Goal: Obtain resource: Download file/media

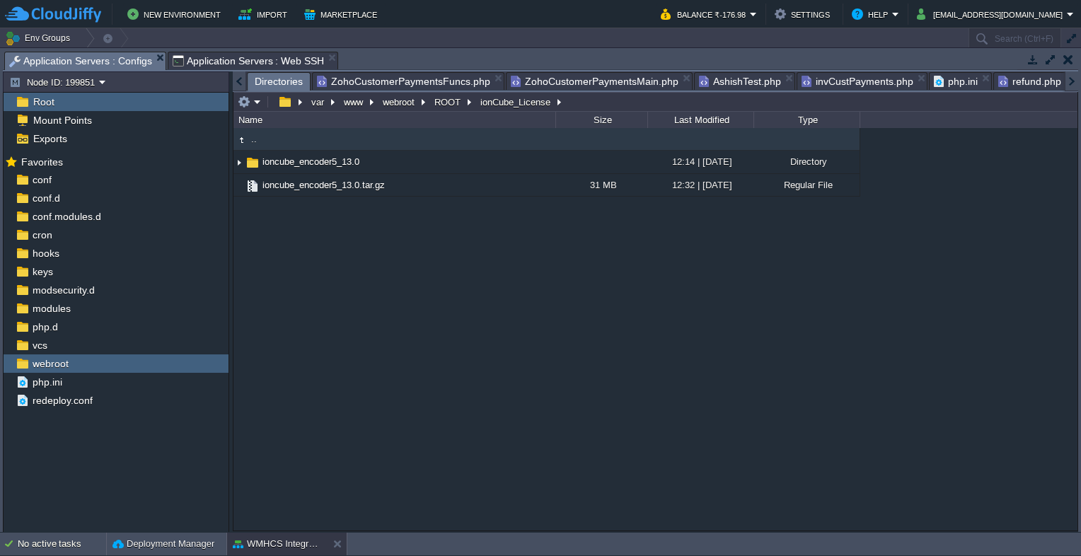
click at [88, 64] on span "Application Servers : Configs" at bounding box center [80, 61] width 143 height 18
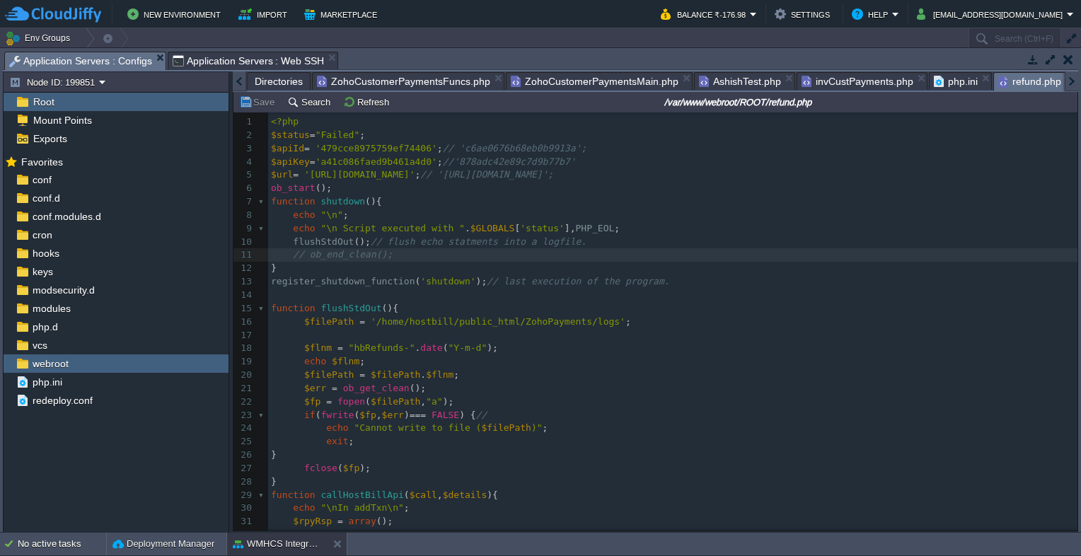
click at [1007, 84] on span "refund.php" at bounding box center [1029, 82] width 63 height 18
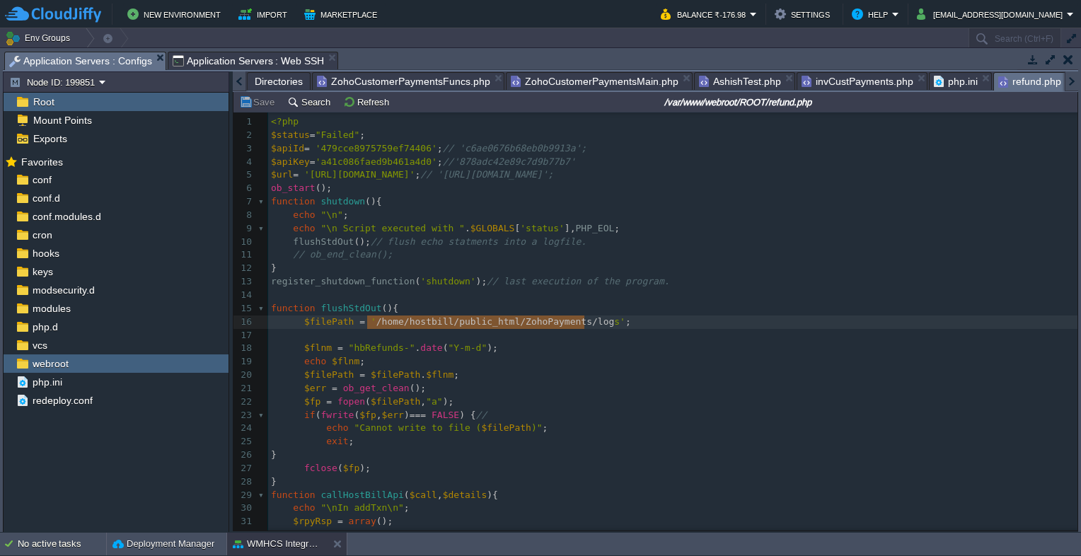
type textarea "/home/hostbill/public_html/ZohoPayments/logs"
drag, startPoint x: 366, startPoint y: 323, endPoint x: 588, endPoint y: 329, distance: 221.5
paste textarea
click at [461, 323] on pre "$filePath = '/var/www/html' ;" at bounding box center [672, 322] width 809 height 13
click at [431, 318] on span "'/var/www/html'" at bounding box center [412, 321] width 83 height 11
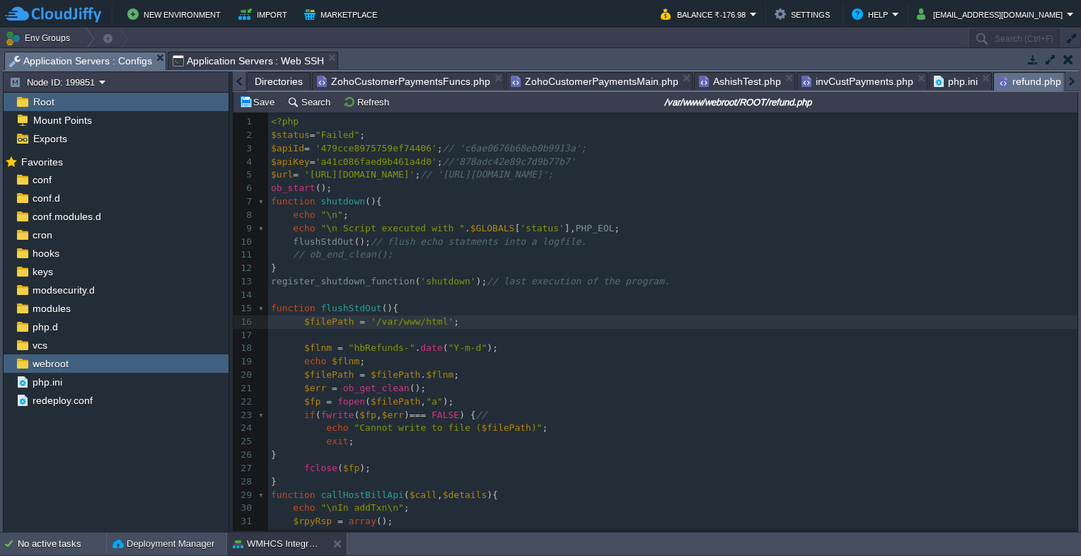
type textarea "/"
click at [498, 343] on pre "$flnm = "hbRefunds-" . date ( "Y-m-d" );" at bounding box center [672, 348] width 809 height 13
click at [242, 57] on span "Application Servers : Web SSH" at bounding box center [249, 60] width 152 height 17
click at [57, 62] on span "Application Servers : Configs" at bounding box center [80, 61] width 143 height 18
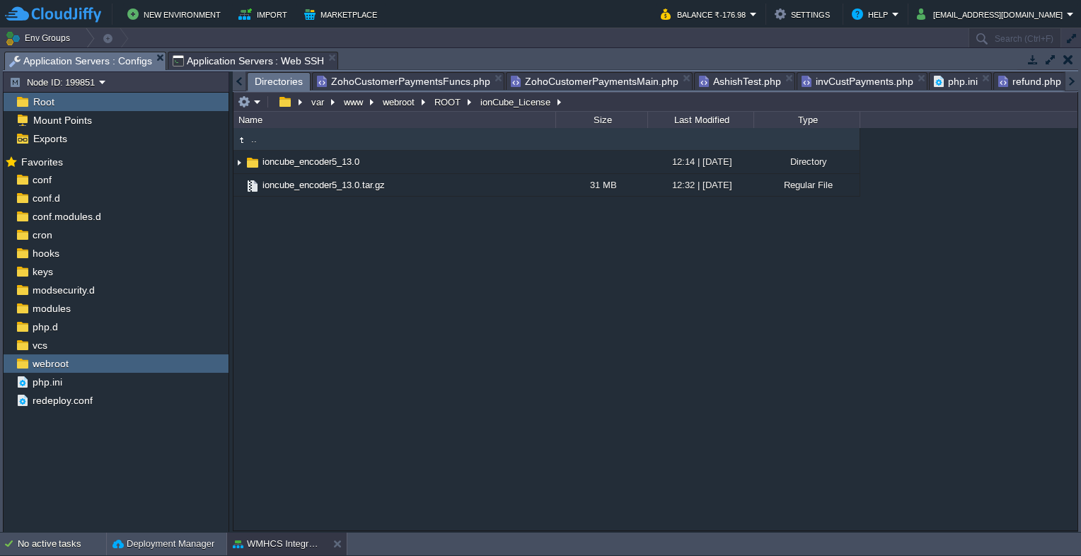
click at [283, 83] on span "Directories" at bounding box center [279, 82] width 48 height 18
click at [456, 105] on button "ROOT" at bounding box center [448, 102] width 32 height 13
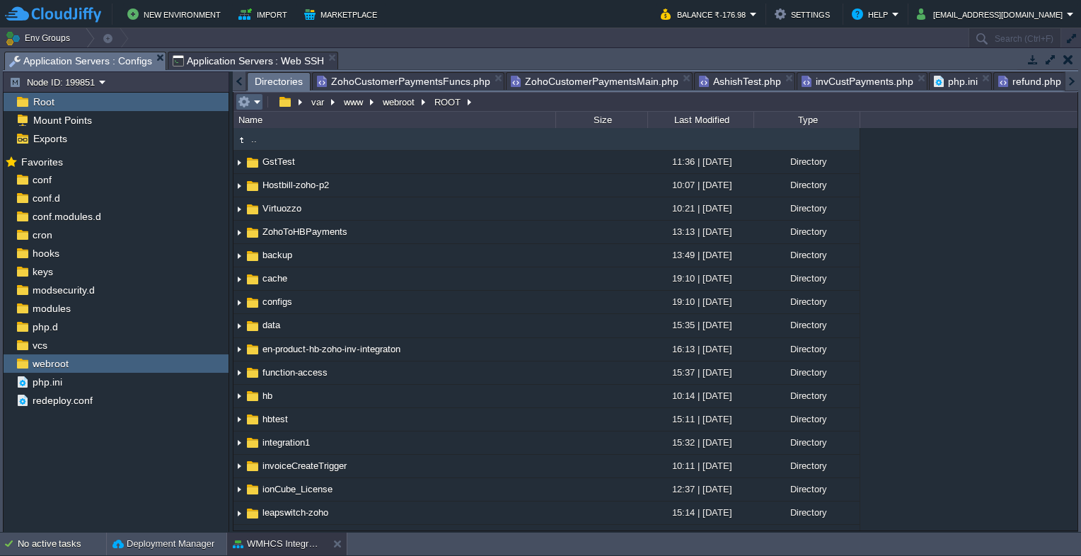
click at [255, 100] on em at bounding box center [249, 102] width 23 height 13
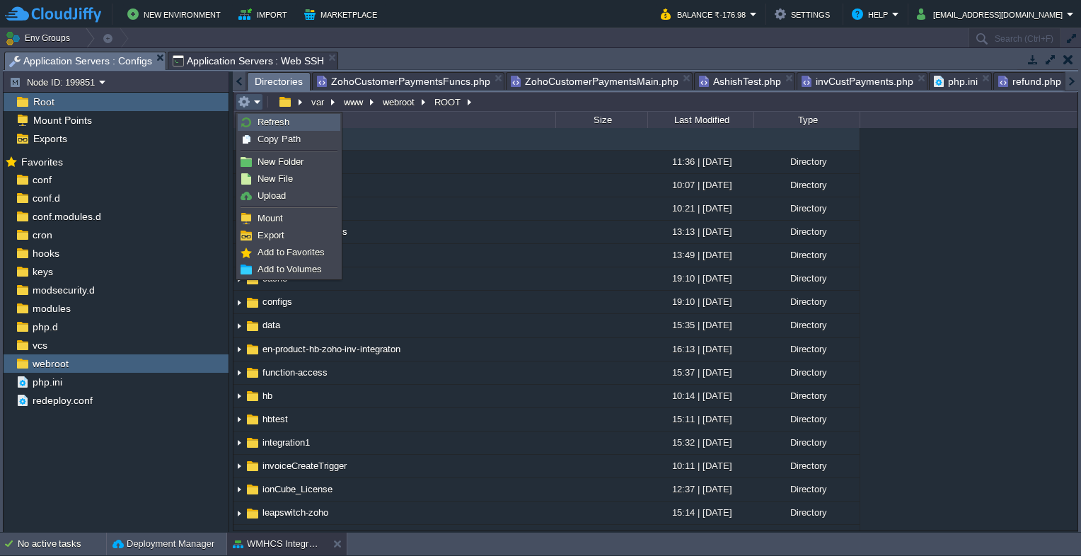
click at [257, 115] on link "Refresh" at bounding box center [288, 123] width 101 height 16
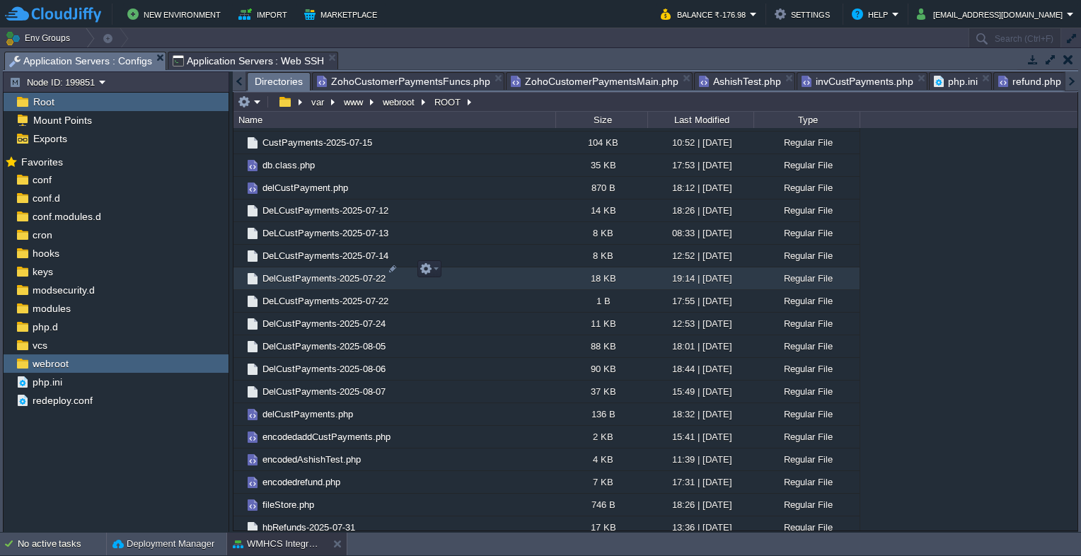
scroll to position [1061, 0]
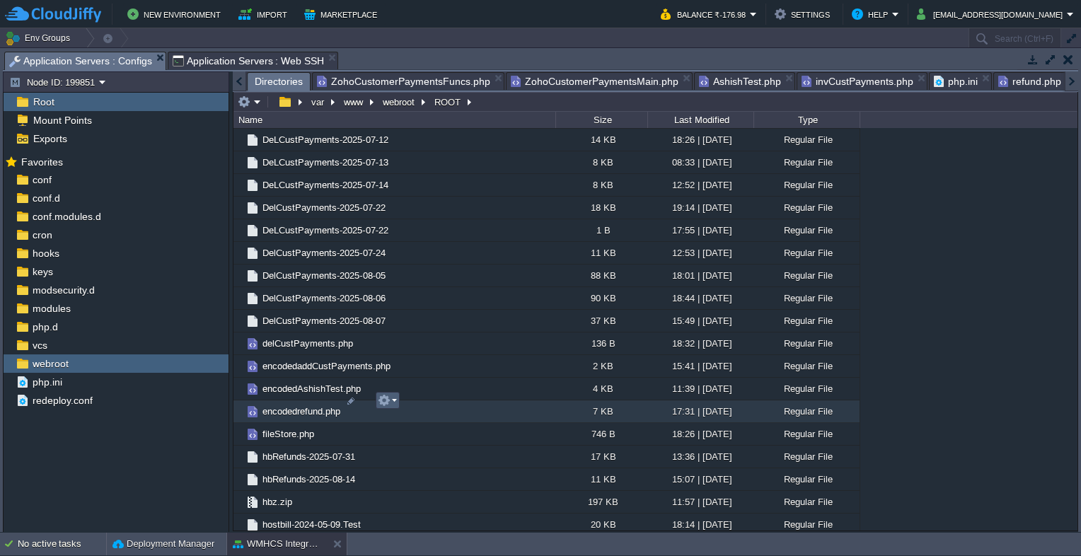
click at [393, 402] on em at bounding box center [387, 400] width 19 height 13
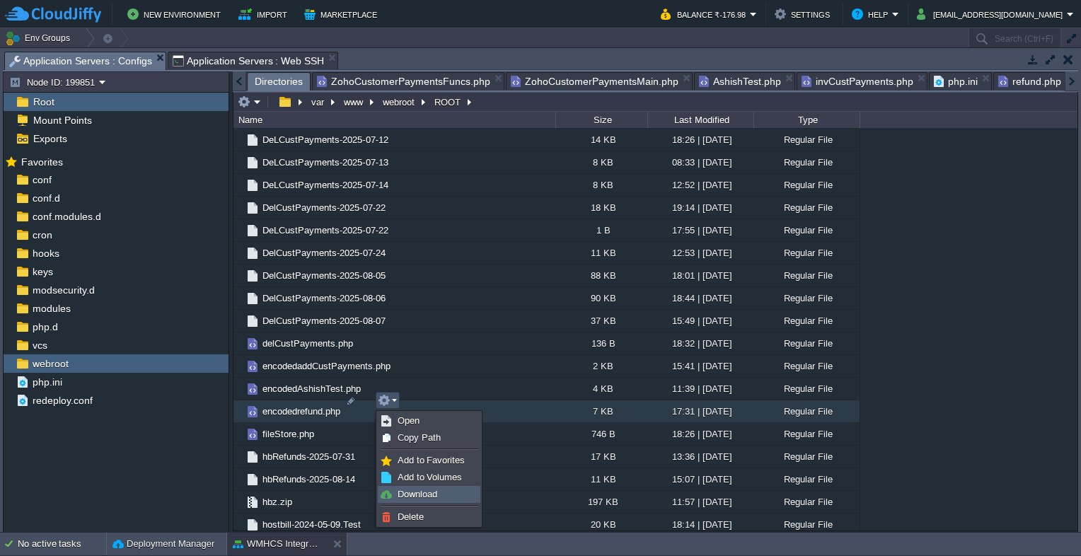
click at [422, 492] on span "Download" at bounding box center [418, 494] width 40 height 11
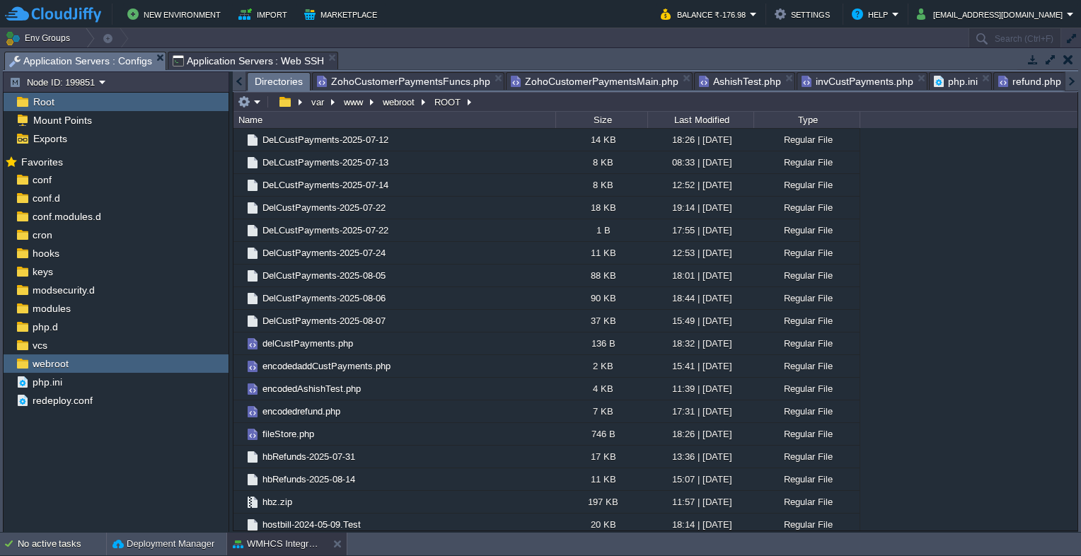
click at [248, 66] on span "Application Servers : Web SSH" at bounding box center [249, 60] width 152 height 17
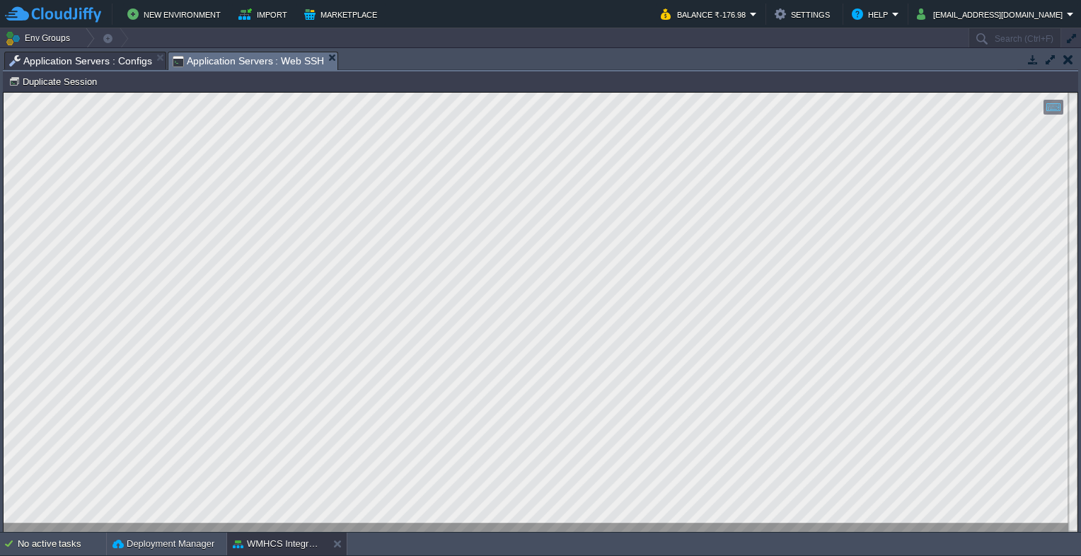
click at [119, 50] on div "Tasks Activity Log Archive Git / SVN Application Servers : Configs Application …" at bounding box center [540, 290] width 1081 height 484
click at [118, 58] on span "Application Servers : Configs" at bounding box center [80, 60] width 143 height 17
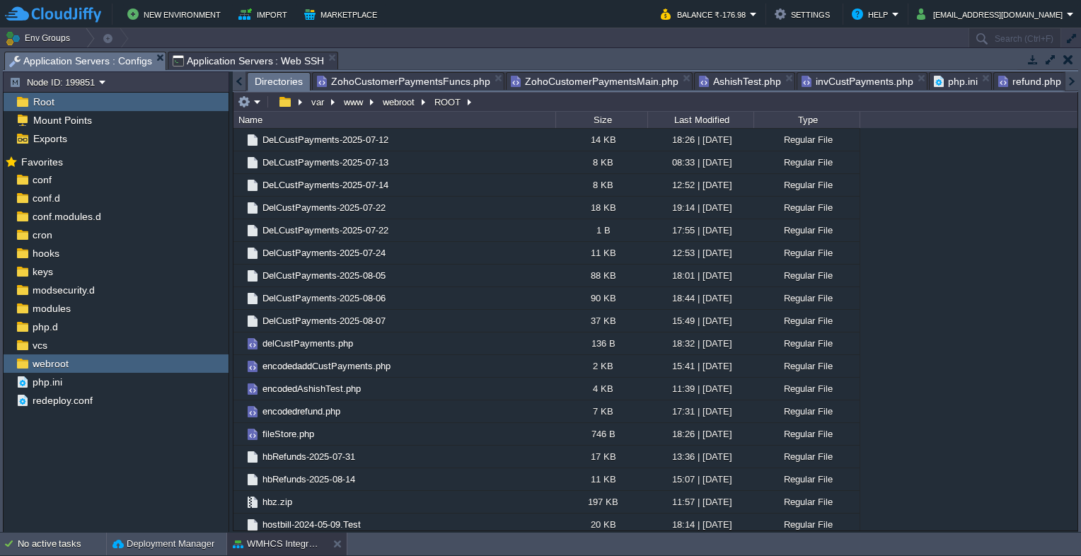
click at [287, 78] on span "Directories" at bounding box center [279, 82] width 48 height 18
click at [291, 84] on span "ZohoCustomerPaymentsMain.php" at bounding box center [346, 81] width 168 height 17
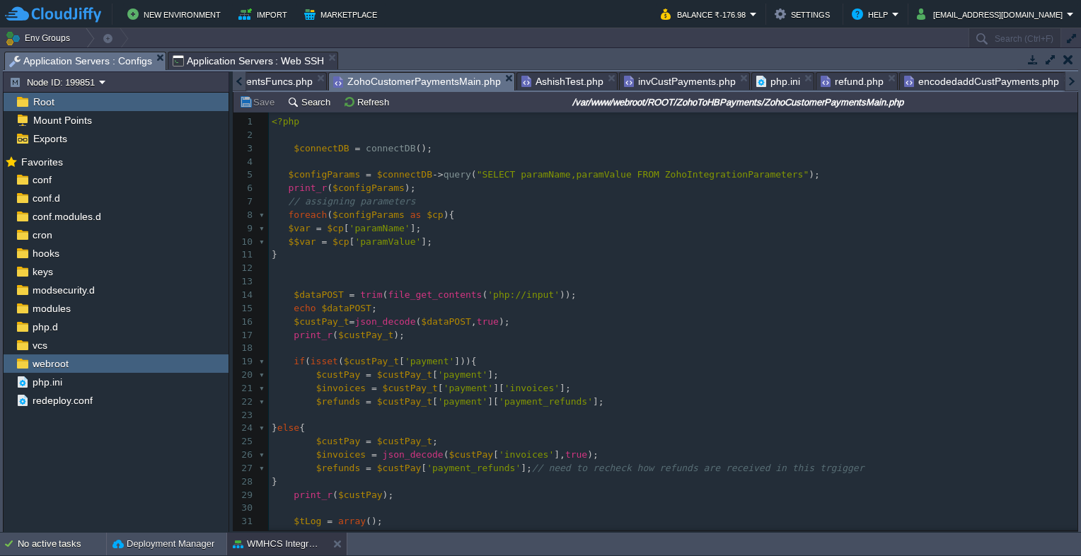
click at [238, 83] on div at bounding box center [239, 81] width 13 height 20
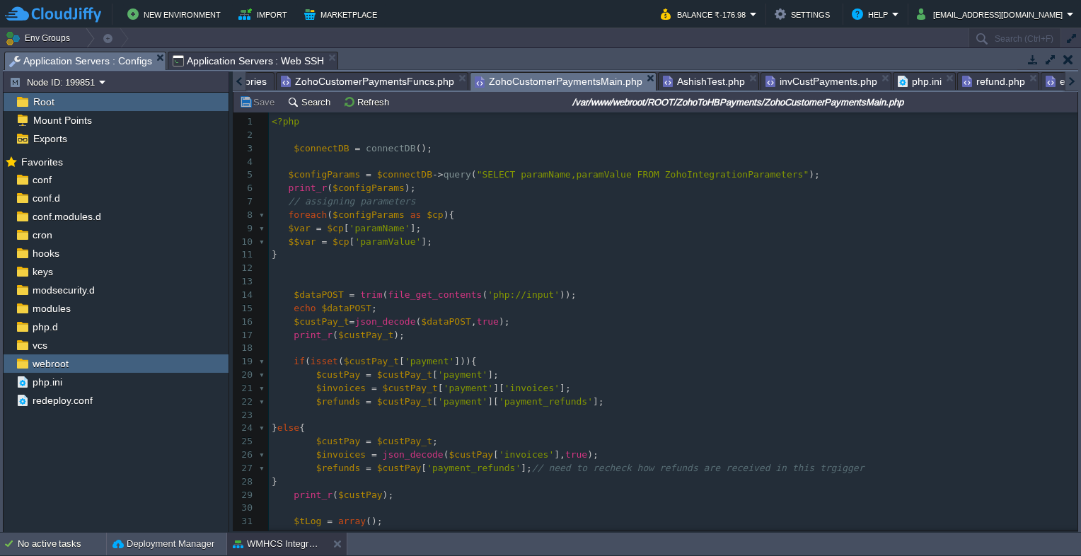
click at [238, 83] on div at bounding box center [239, 81] width 13 height 20
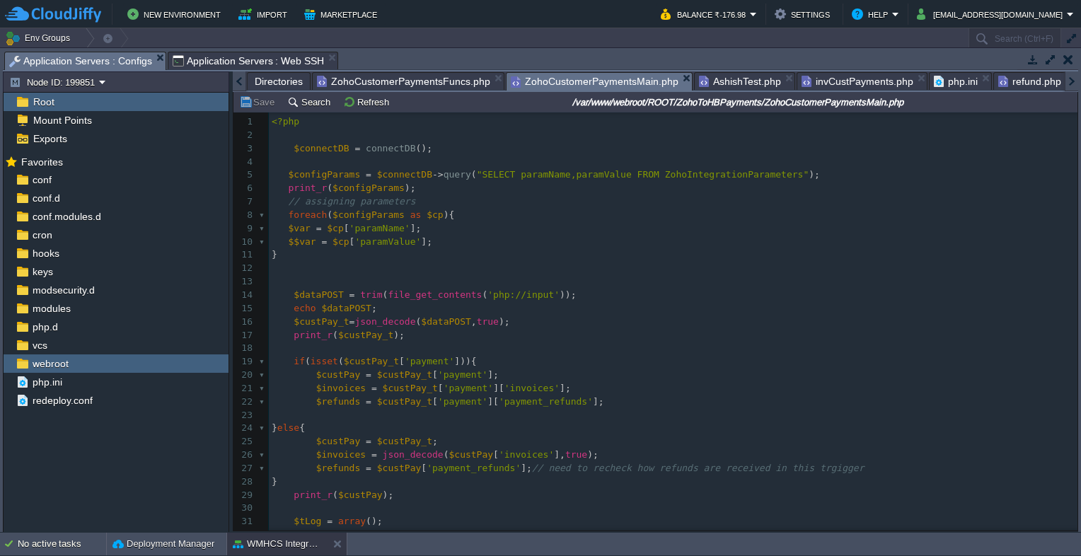
click at [238, 83] on div at bounding box center [239, 81] width 13 height 20
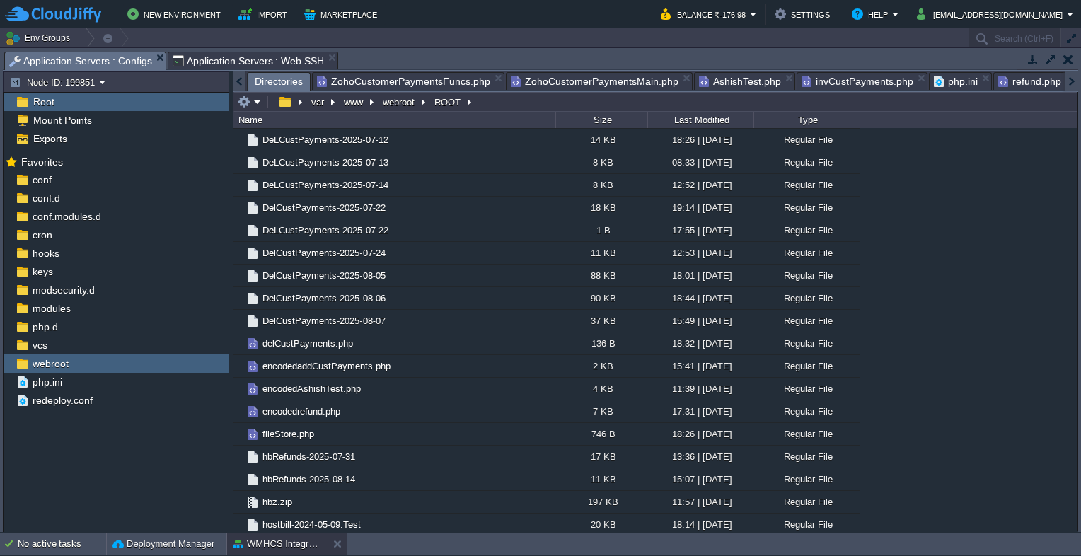
click at [262, 77] on span "Directories" at bounding box center [279, 82] width 48 height 18
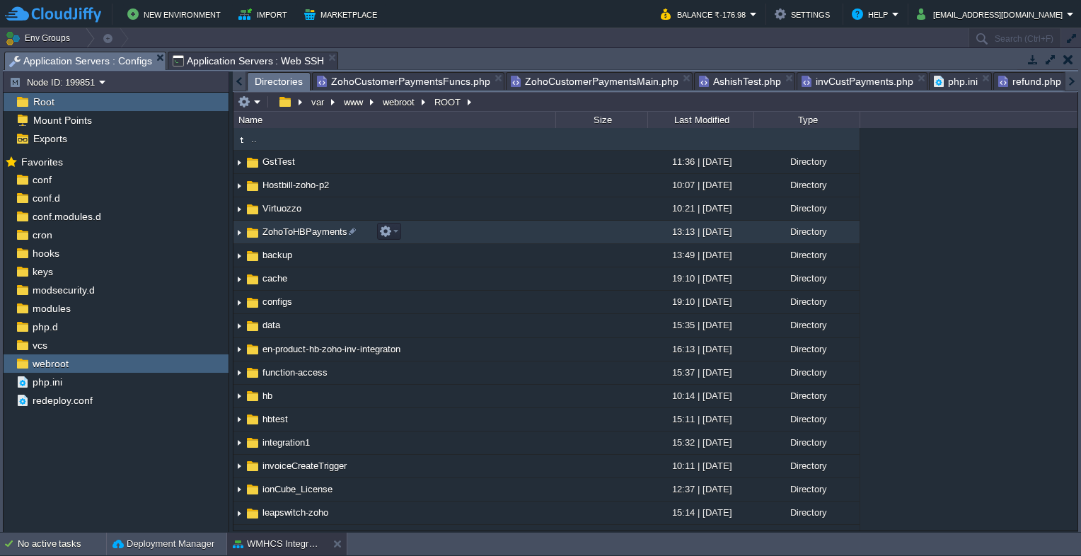
click at [306, 231] on span "ZohoToHBPayments" at bounding box center [304, 232] width 89 height 12
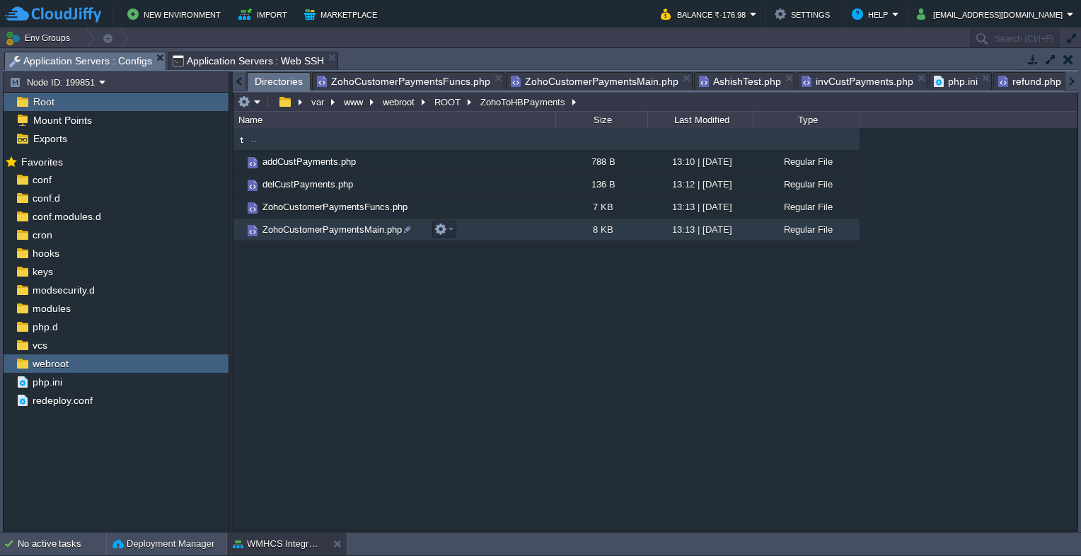
click at [334, 229] on span "ZohoCustomerPaymentsMain.php" at bounding box center [332, 230] width 144 height 12
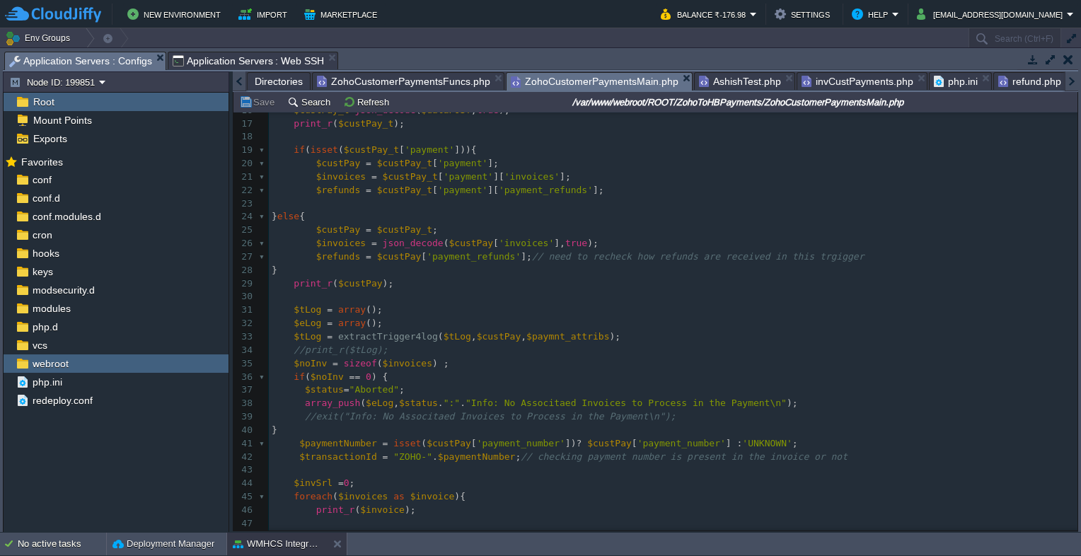
scroll to position [212, 0]
click at [434, 85] on span "ZohoCustomerPaymentsFuncs.php" at bounding box center [403, 81] width 173 height 17
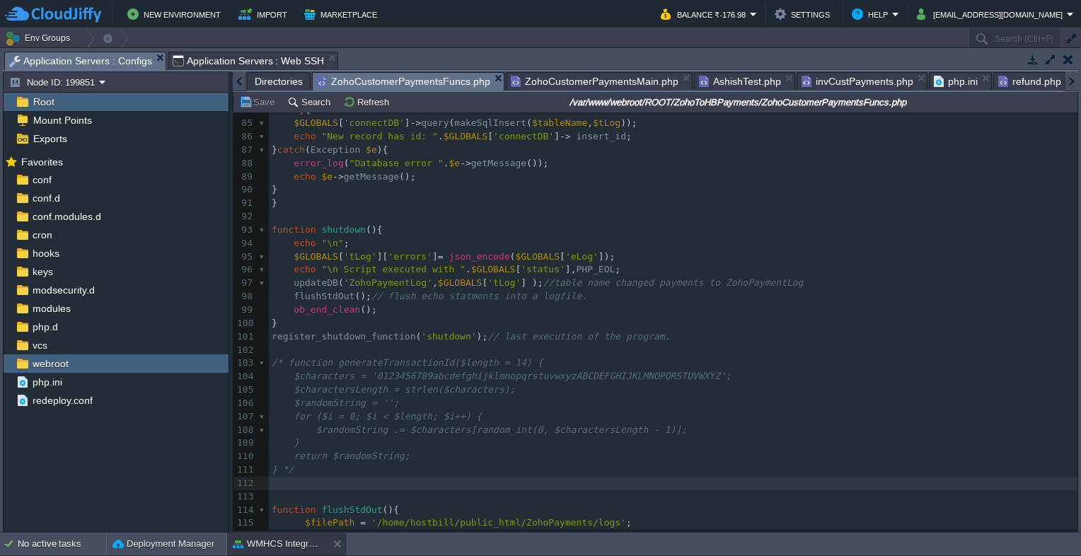
scroll to position [0, 0]
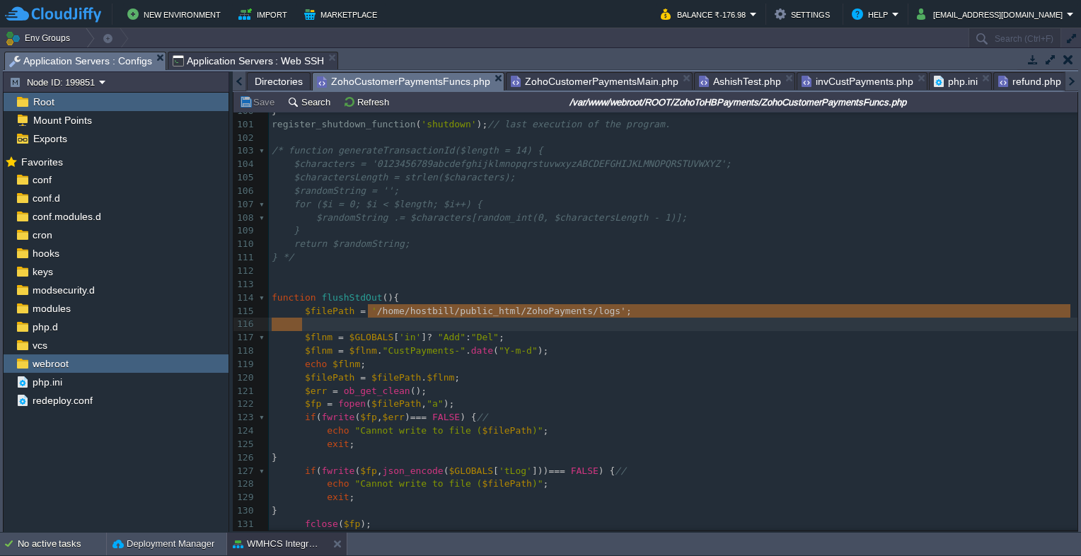
type textarea "/home/hostbill/public_html/ZohoPayments/logs"
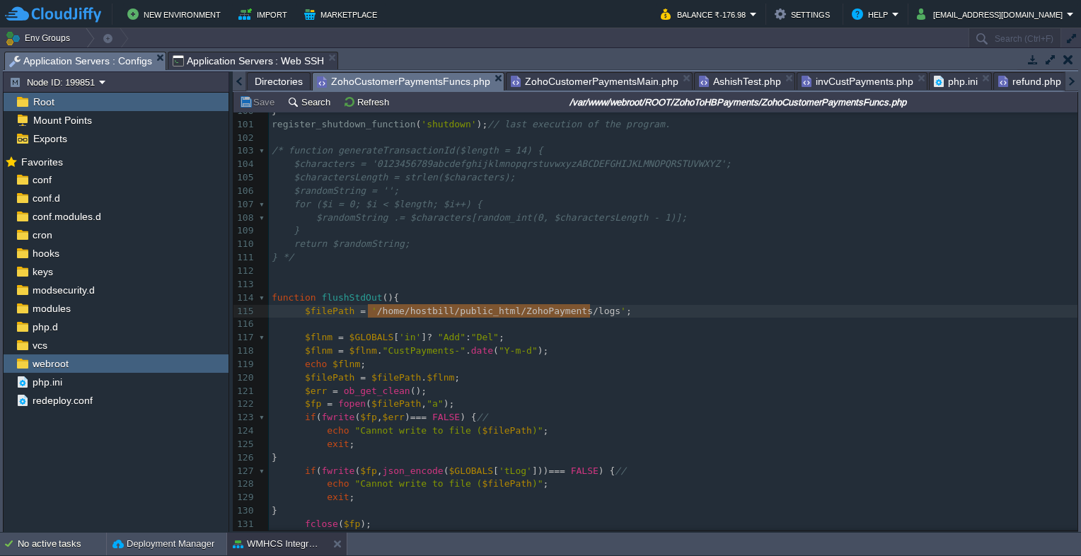
drag, startPoint x: 366, startPoint y: 316, endPoint x: 586, endPoint y: 318, distance: 219.3
paste textarea
type textarea "/"
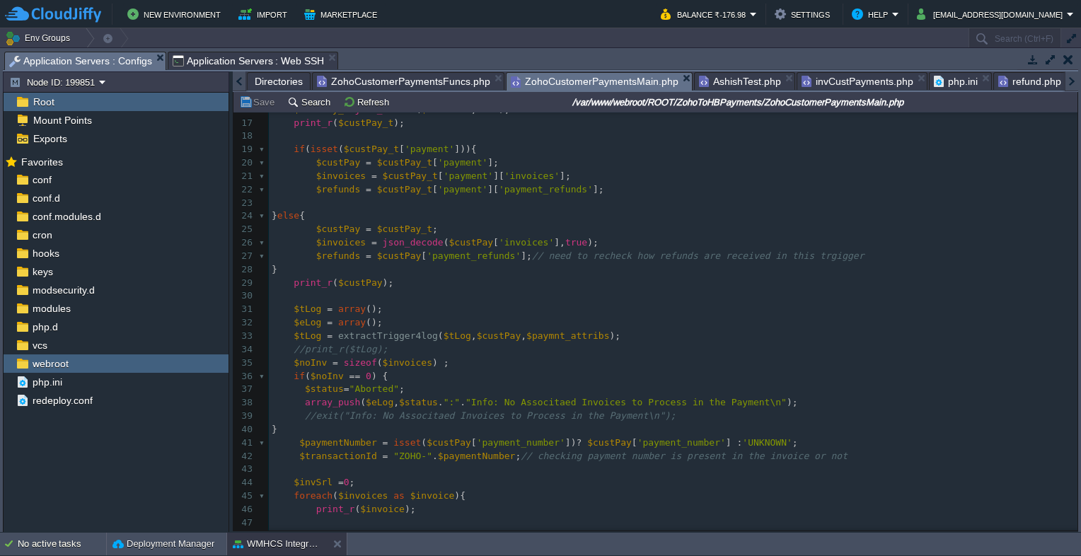
click at [535, 81] on span "ZohoCustomerPaymentsMain.php" at bounding box center [595, 82] width 168 height 18
click at [336, 76] on span "ZohoCustomerPaymentsFuncs.php" at bounding box center [403, 81] width 173 height 17
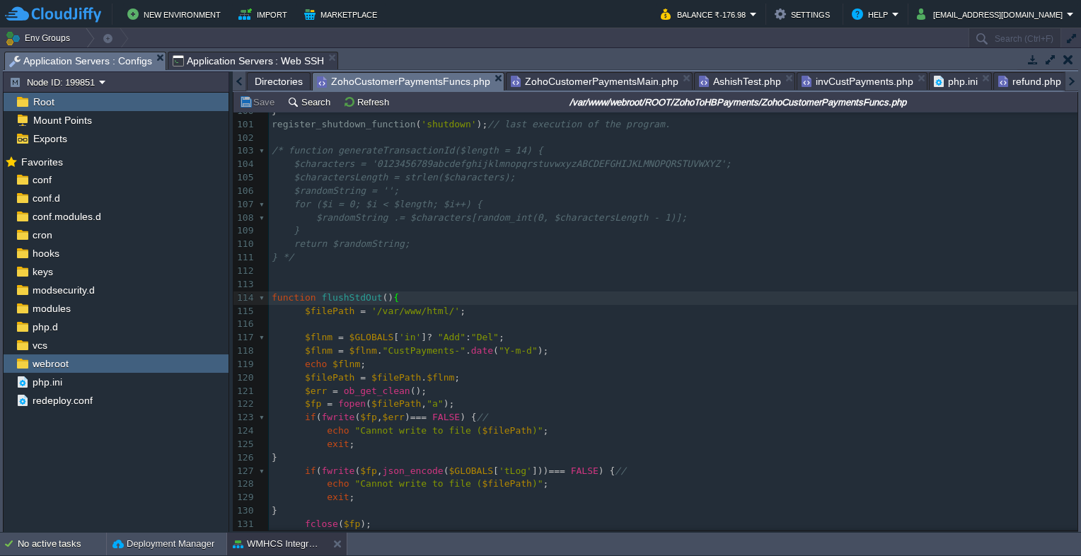
click at [250, 58] on span "Application Servers : Web SSH" at bounding box center [249, 60] width 152 height 17
click at [46, 56] on span "Application Servers : Configs" at bounding box center [80, 61] width 143 height 18
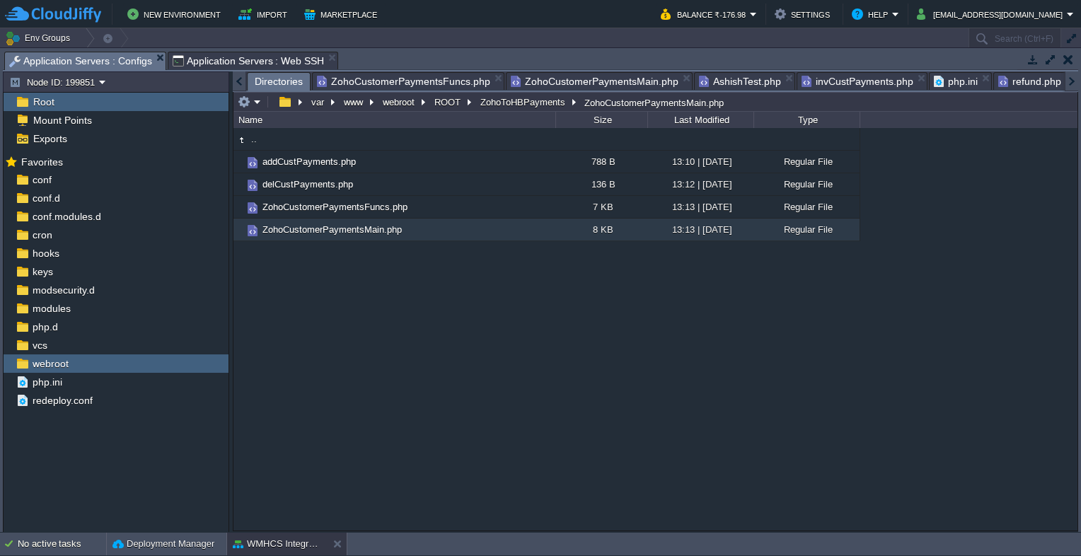
click at [267, 81] on span "Directories" at bounding box center [279, 82] width 48 height 18
click at [445, 105] on button "ROOT" at bounding box center [448, 102] width 32 height 13
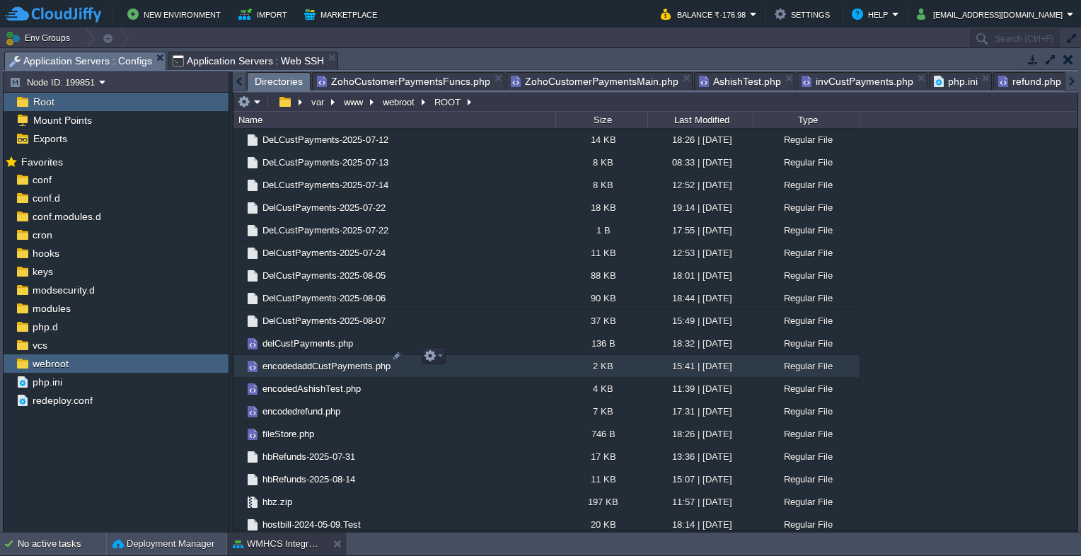
click at [317, 361] on span "encodedaddCustPayments.php" at bounding box center [326, 366] width 132 height 12
click at [441, 358] on em at bounding box center [433, 356] width 19 height 13
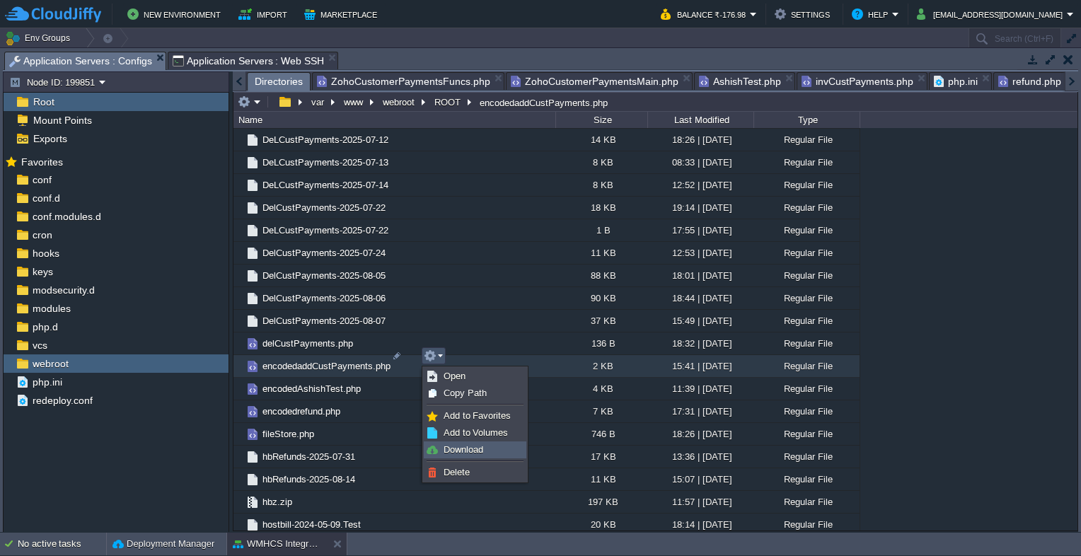
click at [454, 451] on span "Download" at bounding box center [464, 449] width 40 height 11
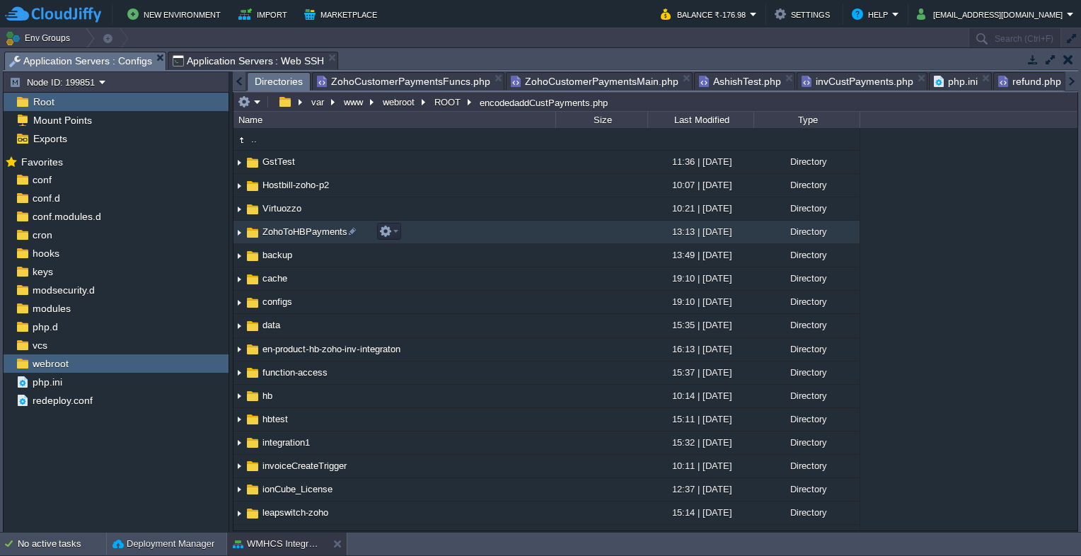
click at [290, 231] on span "ZohoToHBPayments" at bounding box center [304, 232] width 89 height 12
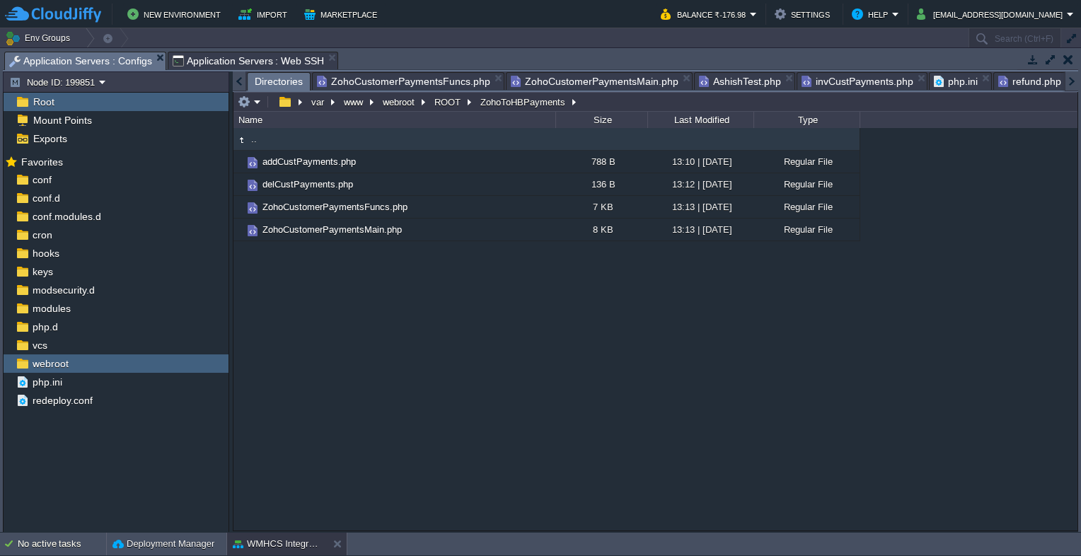
click at [222, 64] on span "Application Servers : Web SSH" at bounding box center [249, 60] width 152 height 17
click at [70, 54] on span "Application Servers : Configs" at bounding box center [80, 61] width 143 height 18
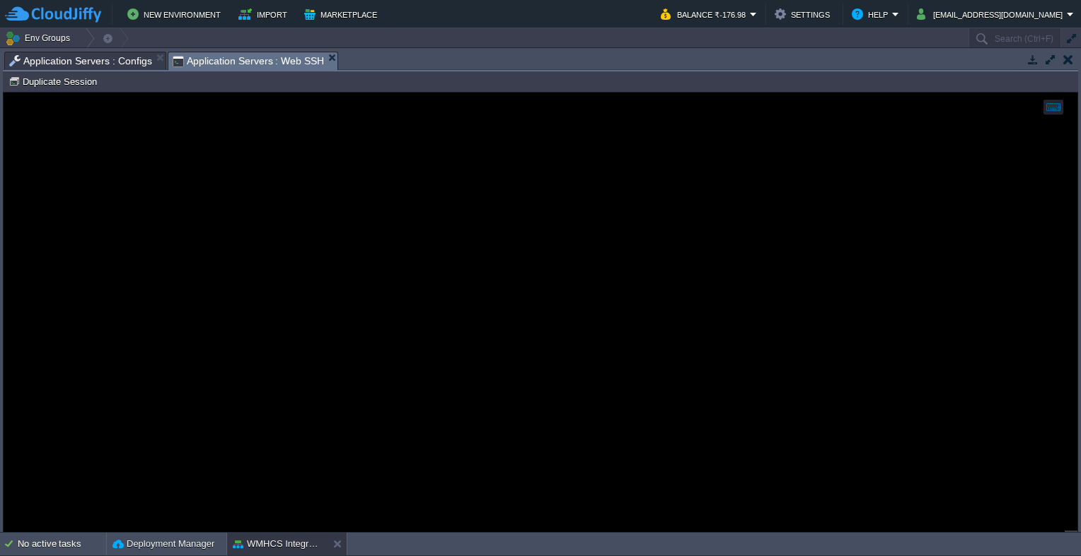
click at [218, 64] on span "Application Servers : Web SSH" at bounding box center [249, 61] width 152 height 18
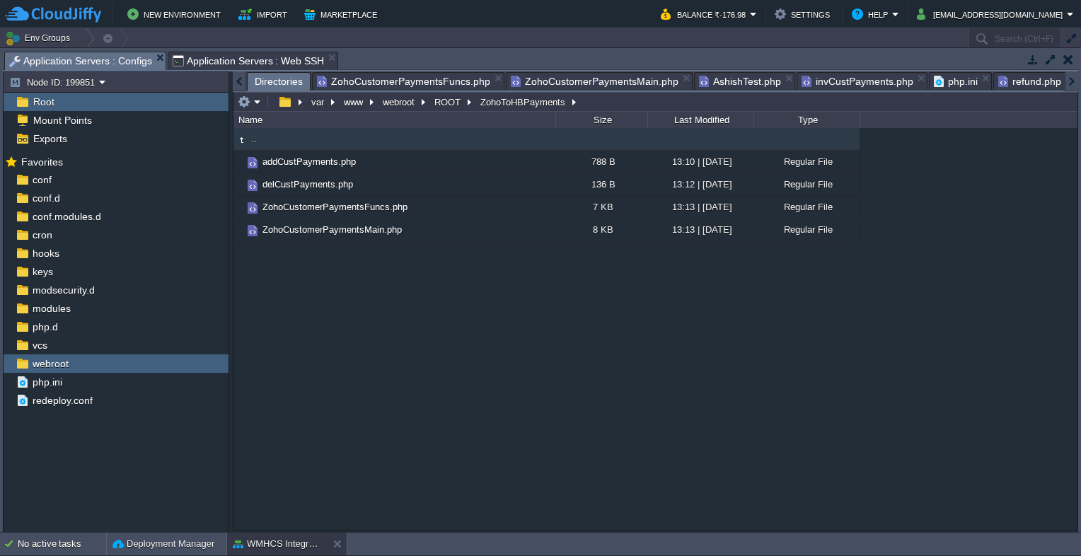
click at [69, 54] on span "Application Servers : Configs" at bounding box center [80, 61] width 143 height 18
click at [448, 103] on button "ROOT" at bounding box center [448, 102] width 32 height 13
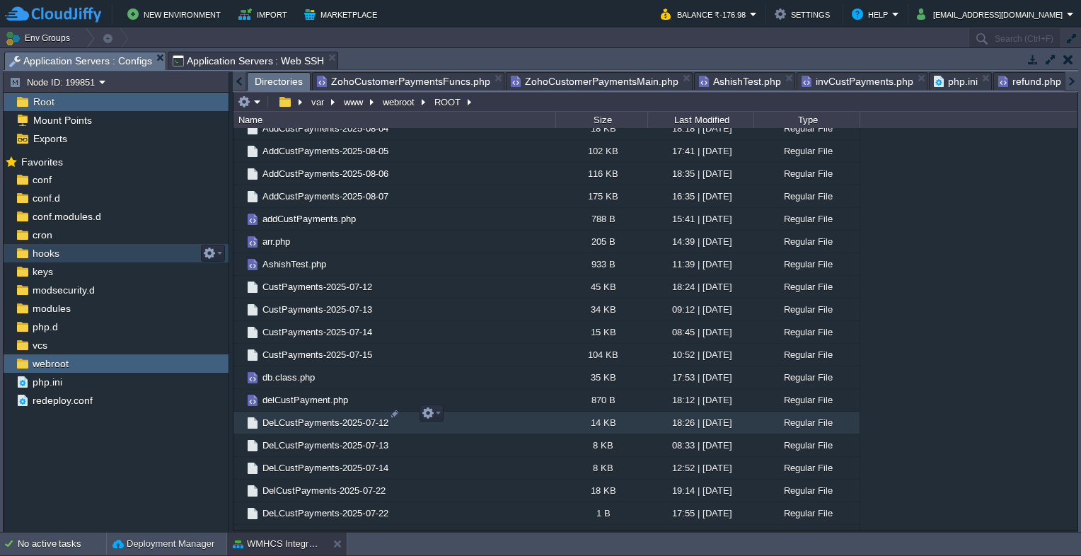
scroll to position [1061, 0]
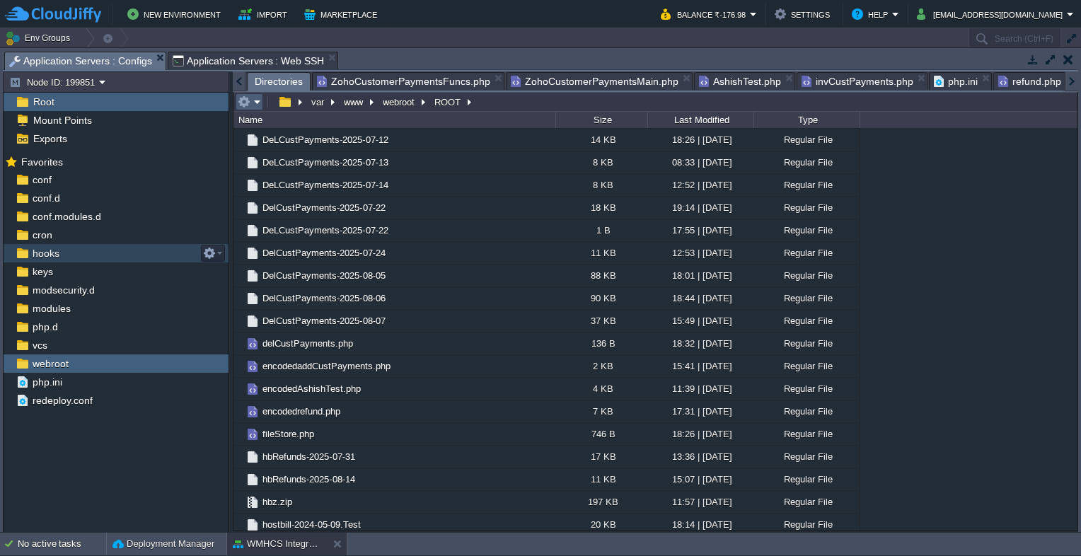
click at [260, 107] on em at bounding box center [249, 102] width 23 height 13
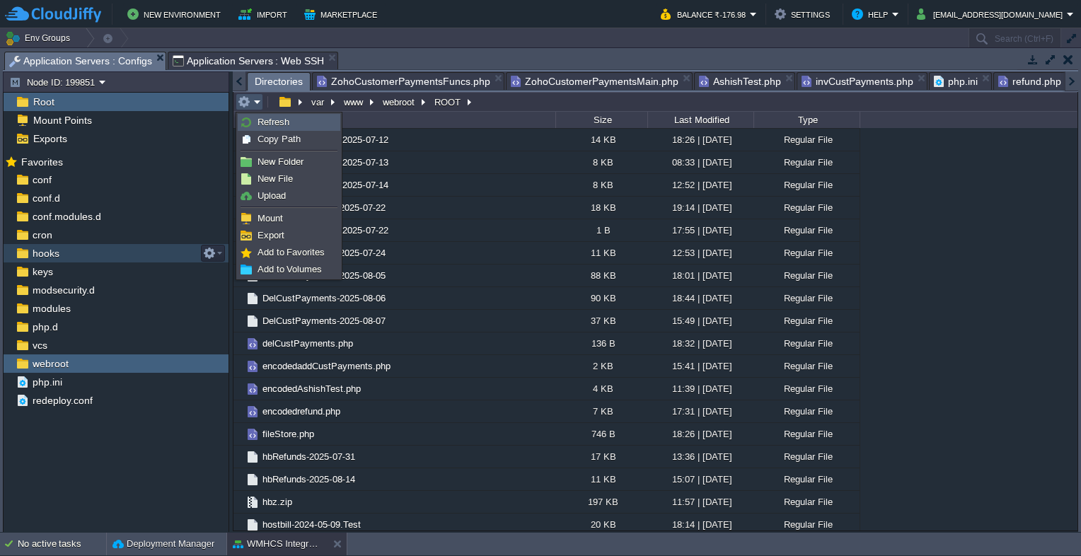
click at [263, 122] on span "Refresh" at bounding box center [274, 122] width 32 height 11
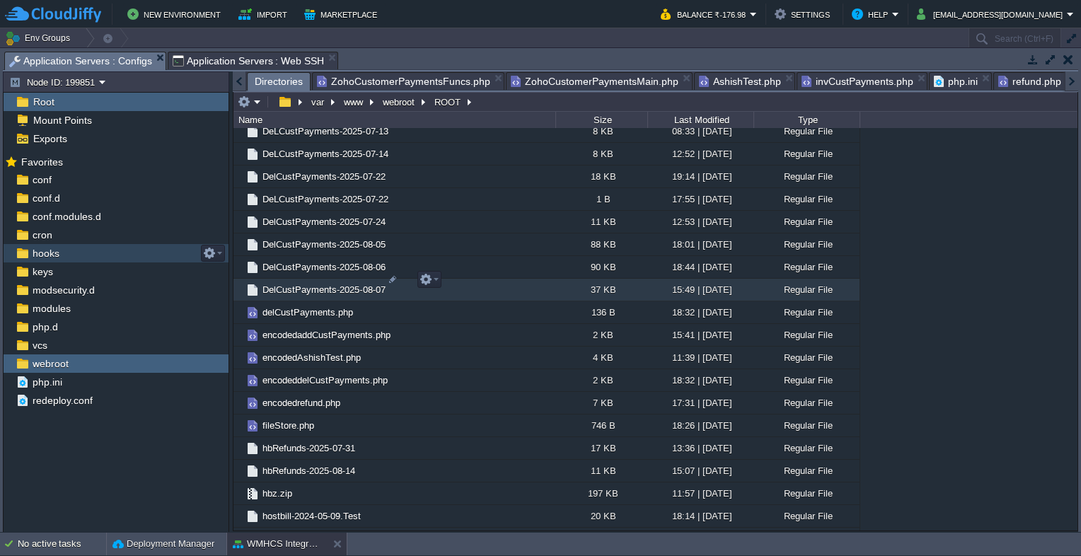
scroll to position [1132, 0]
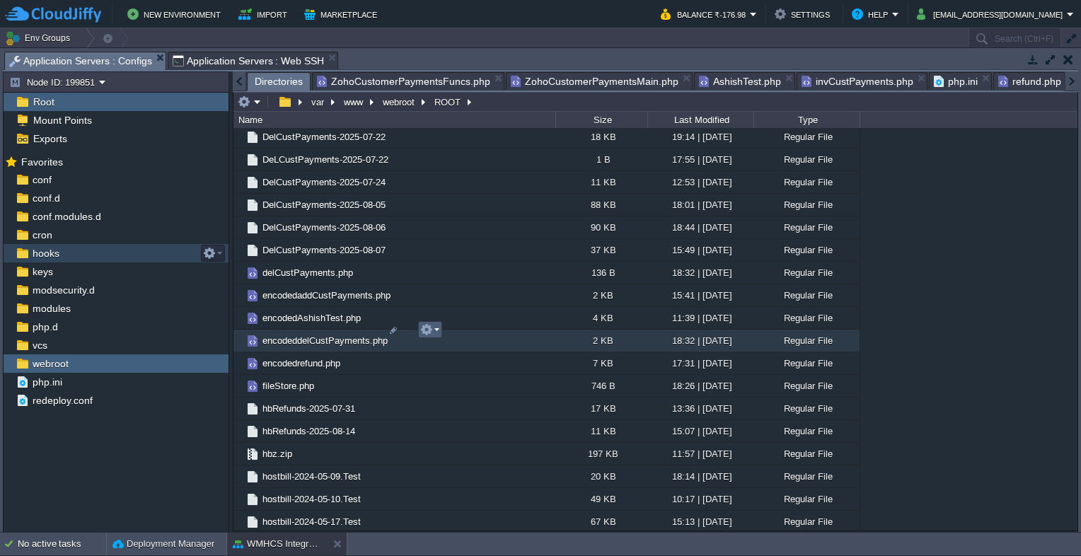
click at [437, 326] on em at bounding box center [429, 329] width 19 height 13
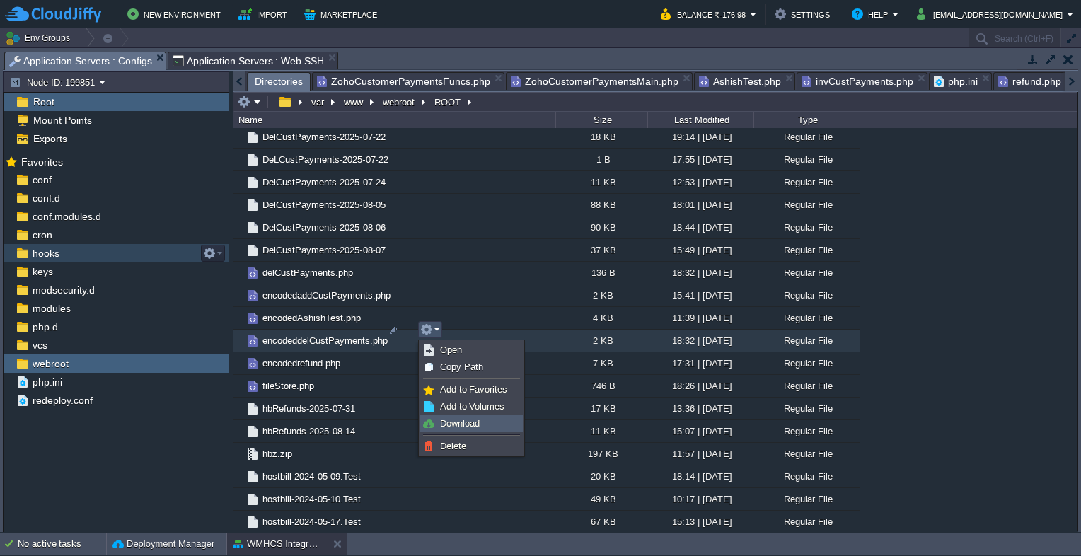
click at [452, 421] on span "Download" at bounding box center [460, 423] width 40 height 11
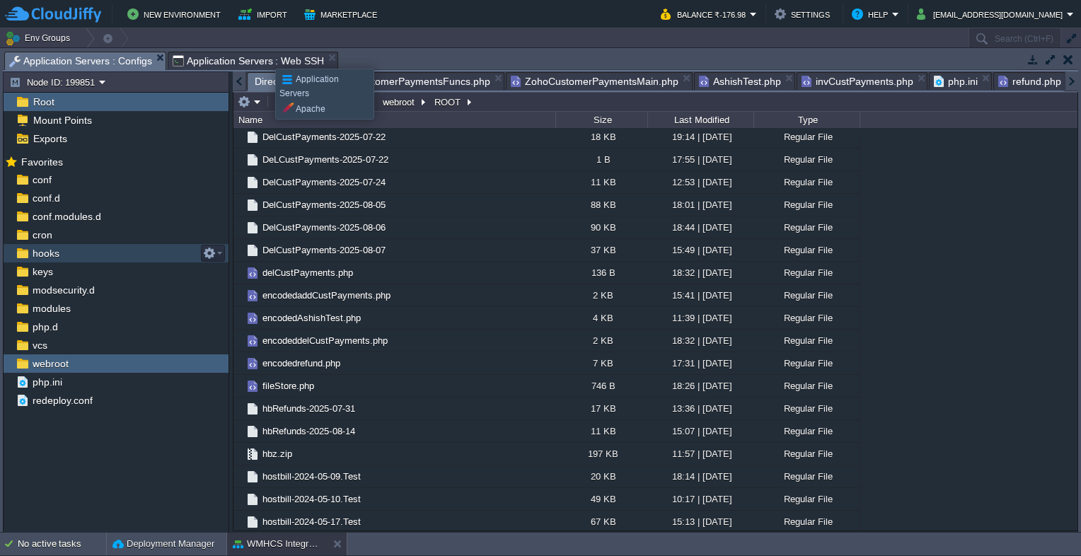
click at [265, 56] on span "Application Servers : Web SSH" at bounding box center [249, 60] width 152 height 17
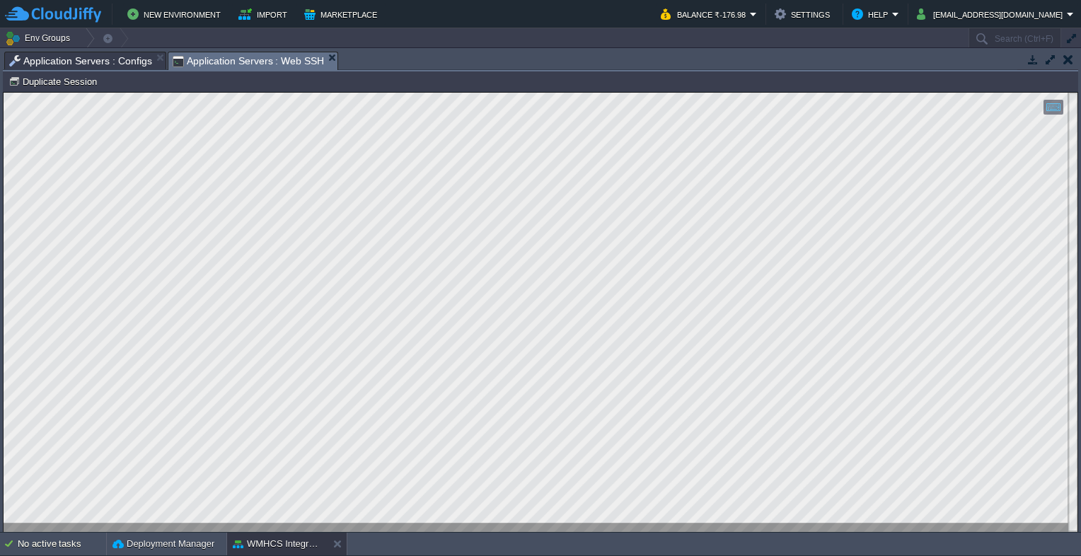
click at [54, 54] on span "Application Servers : Configs" at bounding box center [80, 60] width 143 height 17
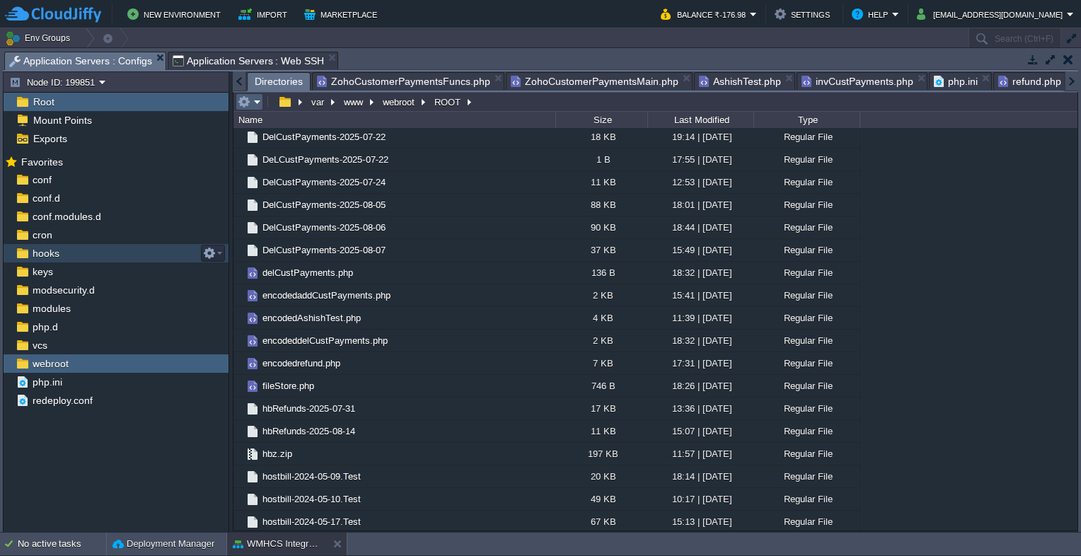
click at [264, 100] on table at bounding box center [251, 101] width 30 height 17
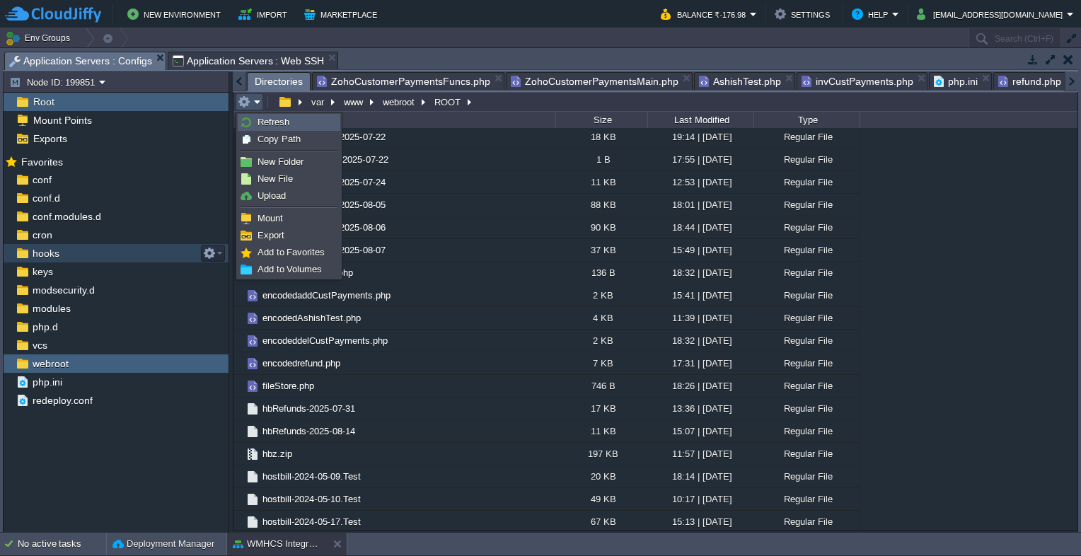
click at [260, 115] on link "Refresh" at bounding box center [288, 123] width 101 height 16
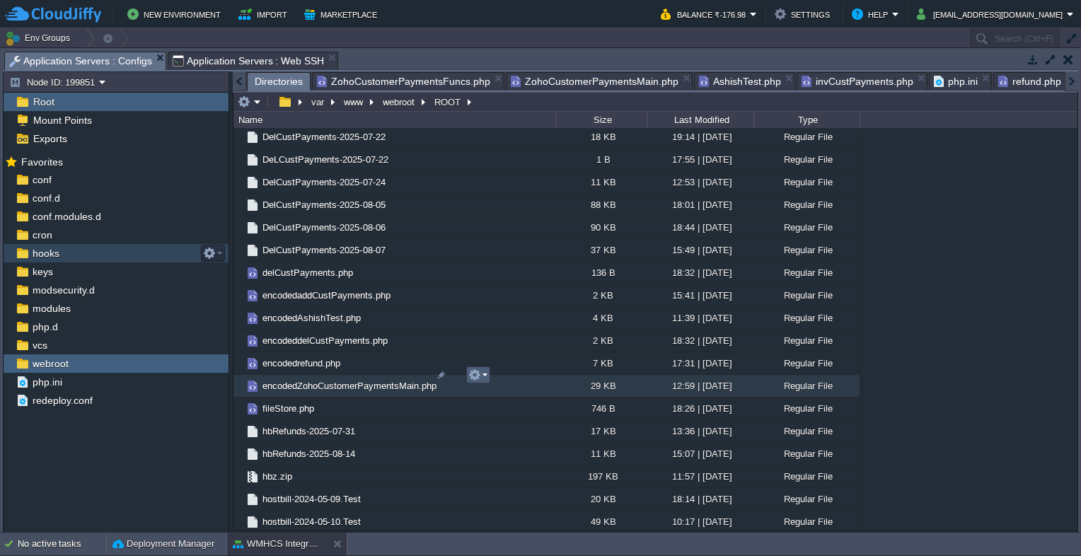
click at [485, 380] on em at bounding box center [477, 375] width 19 height 13
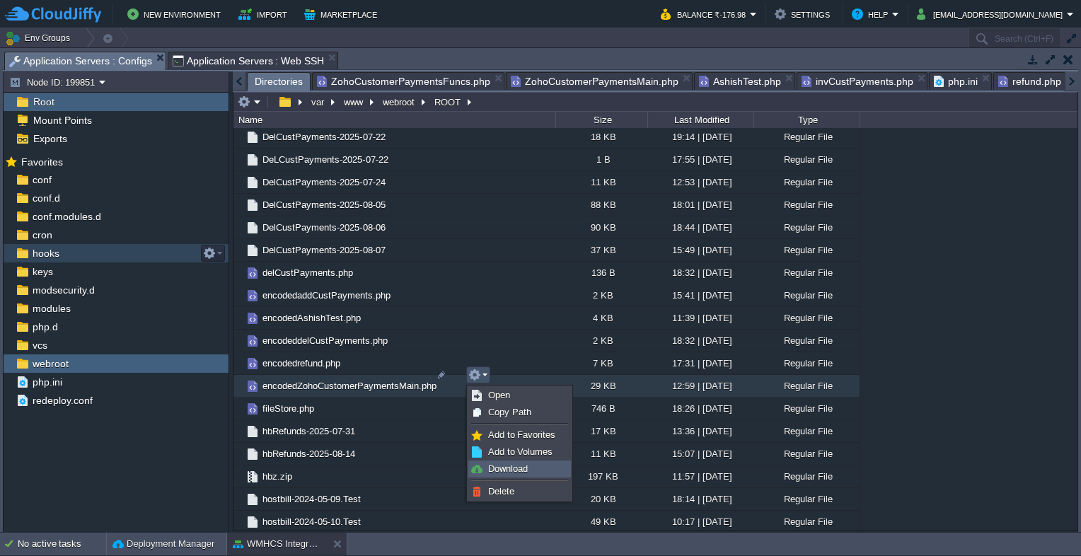
click at [504, 472] on span "Download" at bounding box center [508, 468] width 40 height 11
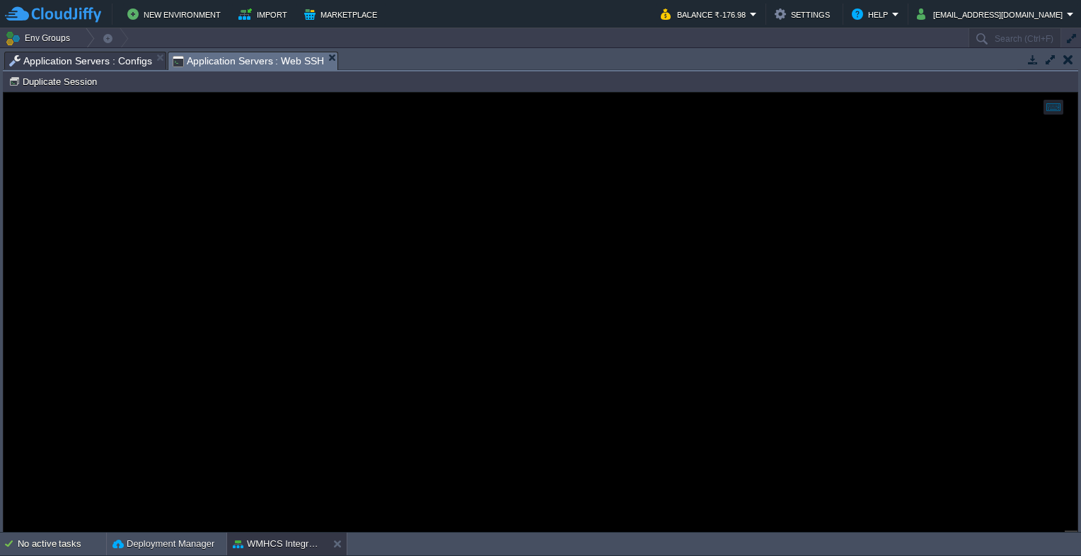
click at [238, 58] on span "Application Servers : Web SSH" at bounding box center [249, 61] width 152 height 18
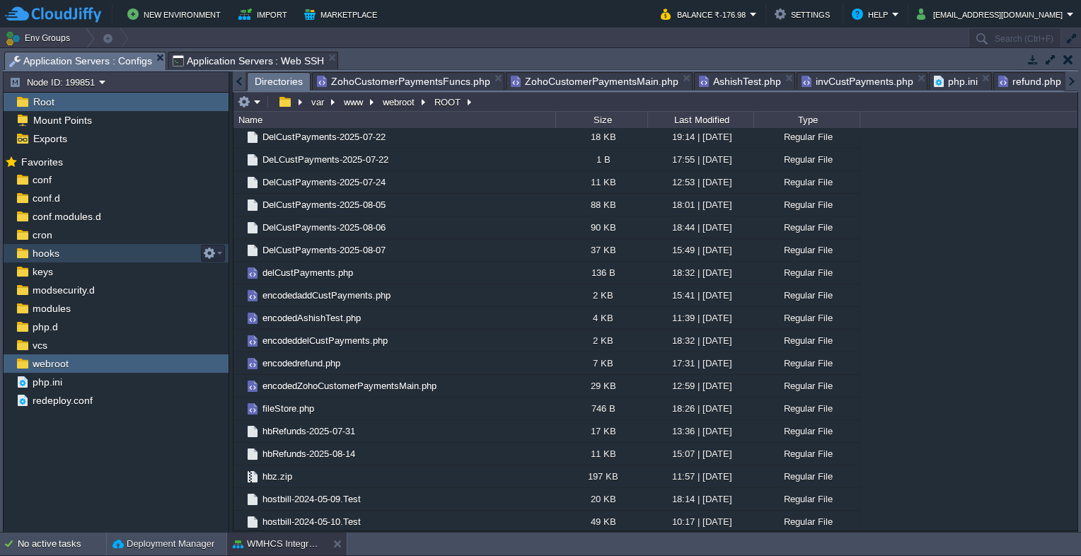
click at [128, 57] on span "Application Servers : Configs" at bounding box center [80, 61] width 143 height 18
click at [254, 102] on em at bounding box center [249, 102] width 23 height 13
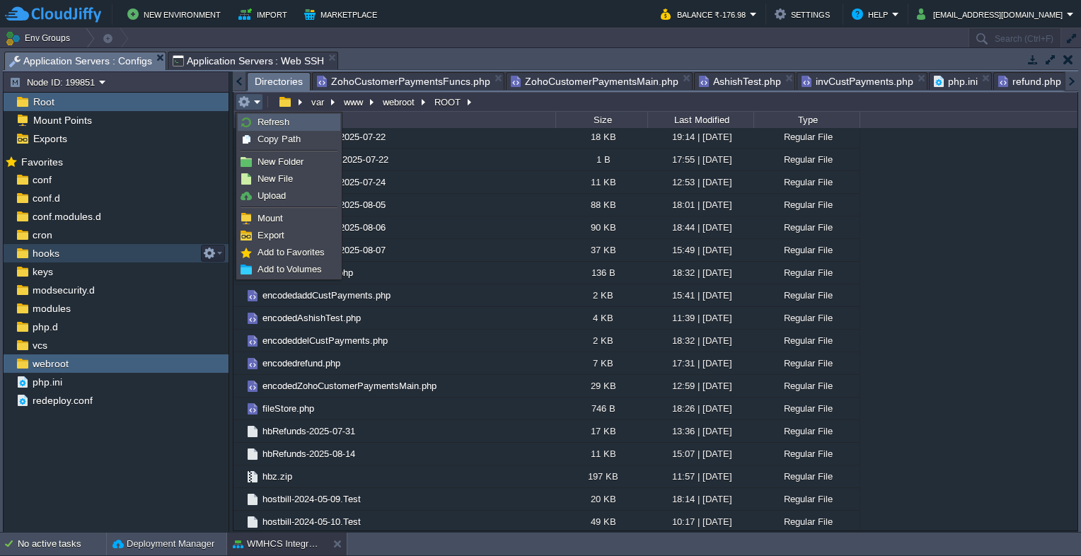
click at [261, 122] on span "Refresh" at bounding box center [274, 122] width 32 height 11
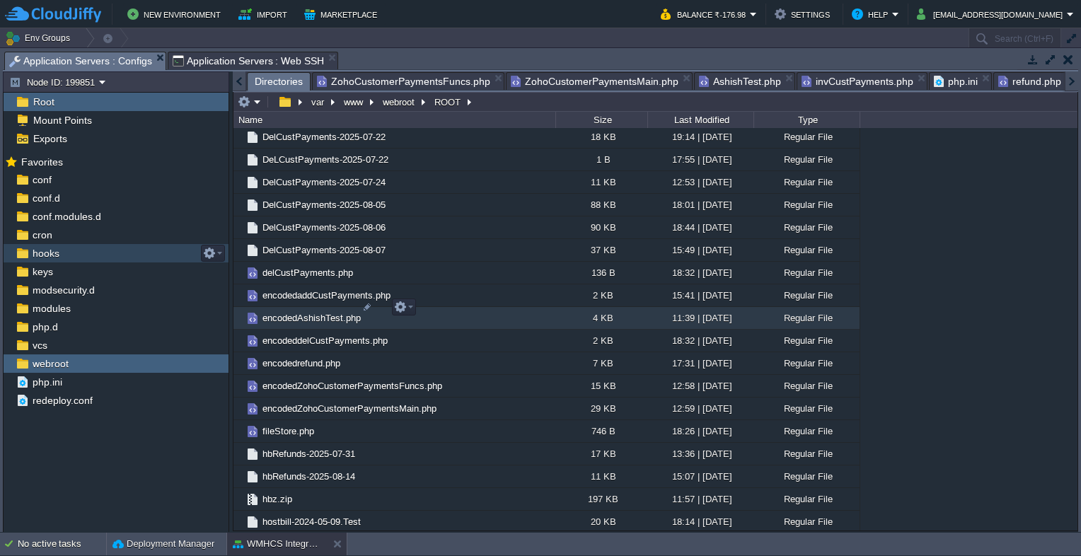
scroll to position [1203, 0]
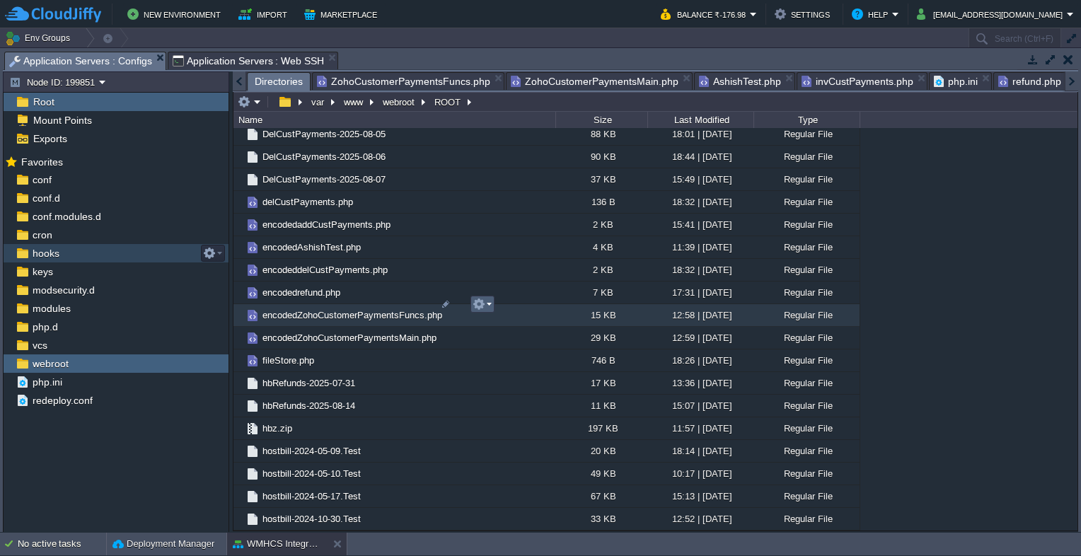
click at [490, 305] on em at bounding box center [482, 304] width 19 height 13
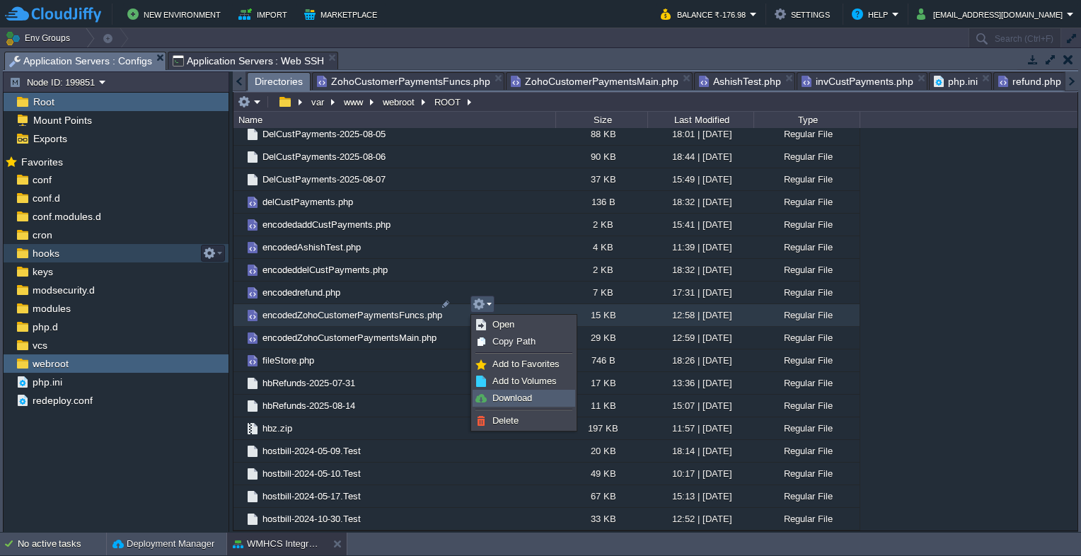
click at [507, 391] on link "Download" at bounding box center [523, 399] width 101 height 16
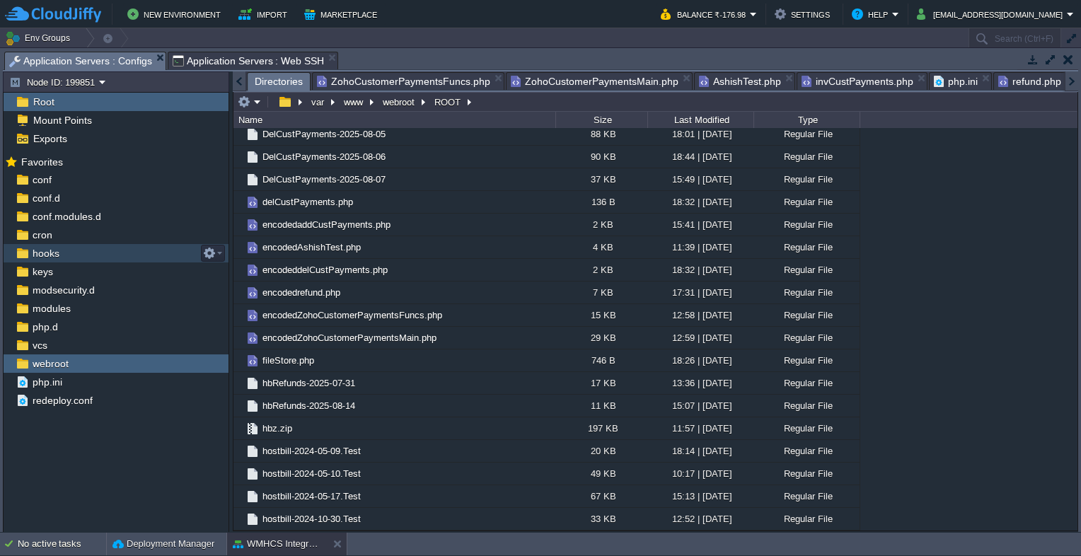
click at [540, 86] on span "ZohoCustomerPaymentsMain.php" at bounding box center [595, 81] width 168 height 17
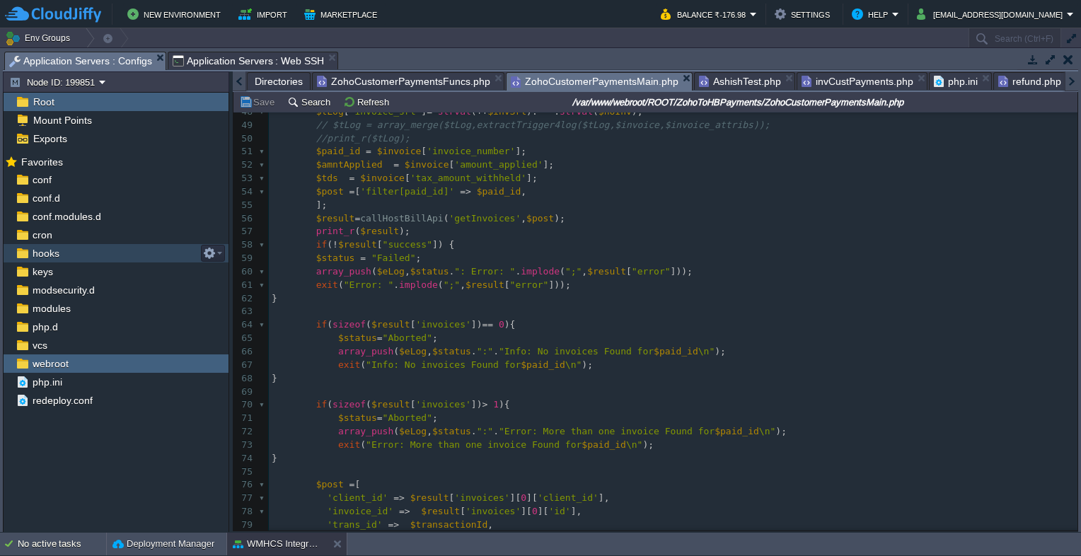
scroll to position [770, 0]
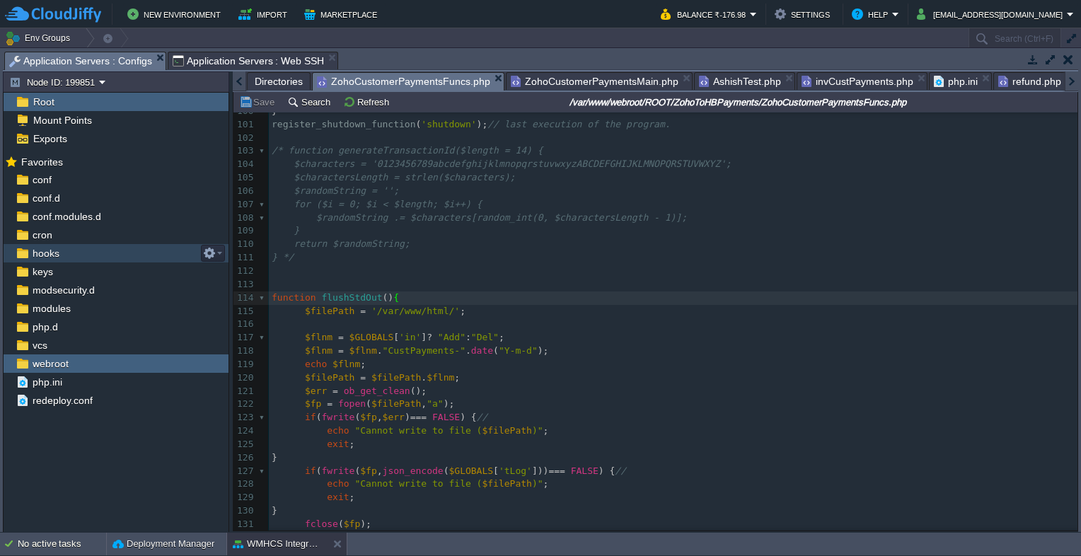
click at [432, 82] on span "ZohoCustomerPaymentsFuncs.php" at bounding box center [403, 82] width 173 height 18
click at [522, 282] on pre "​" at bounding box center [673, 284] width 809 height 13
